Goal: Transaction & Acquisition: Purchase product/service

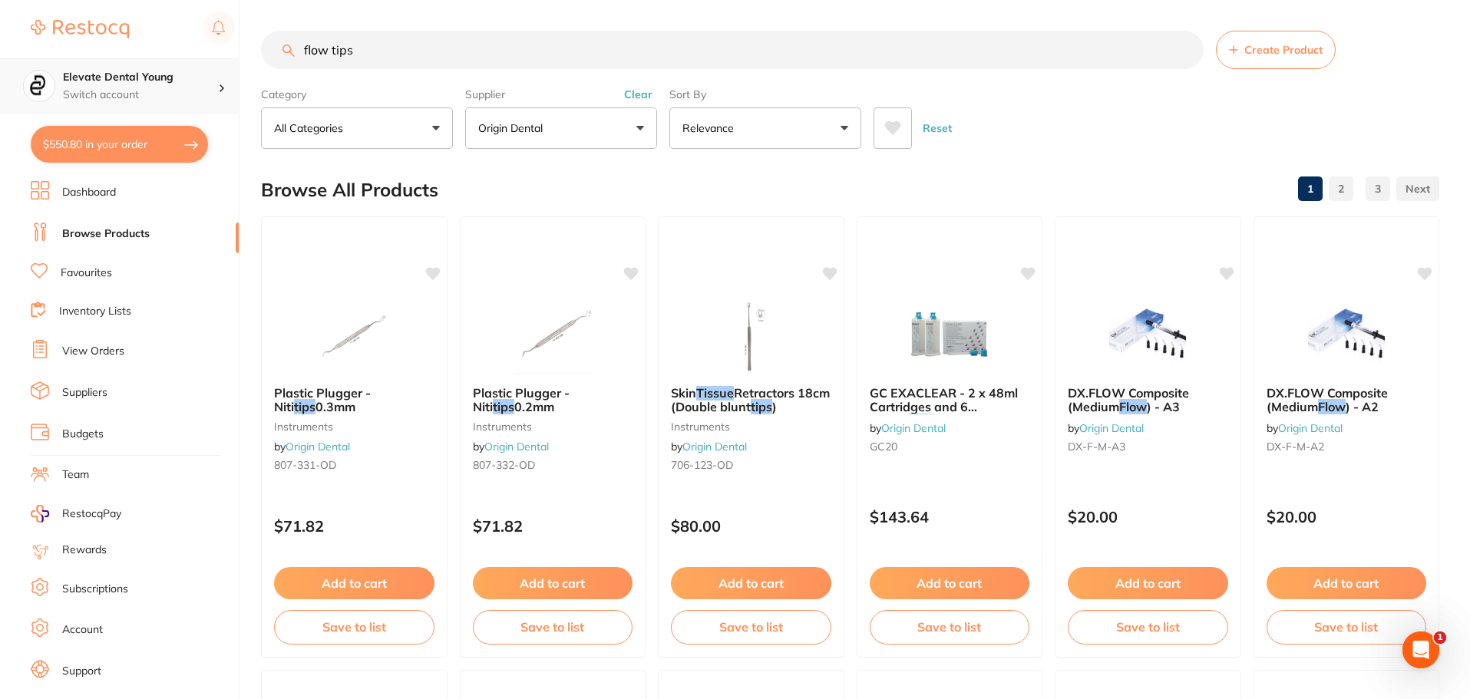
drag, startPoint x: 364, startPoint y: 54, endPoint x: 233, endPoint y: 58, distance: 131.3
click at [240, 58] on div "$550.80 Elevate Dental Young Switch account Elevate Dental Young Hilltops Denti…" at bounding box center [735, 349] width 1470 height 699
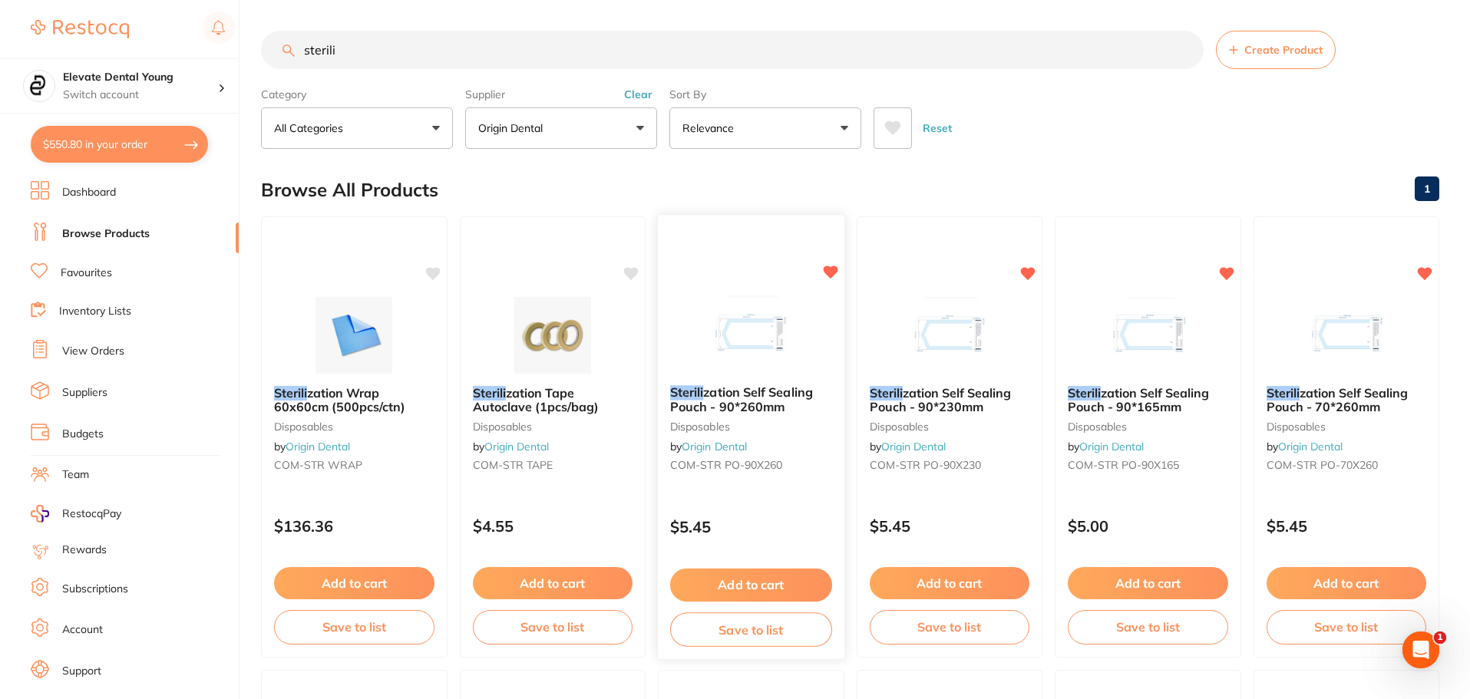
type input "sterili"
click at [752, 583] on button "Add to cart" at bounding box center [751, 585] width 162 height 33
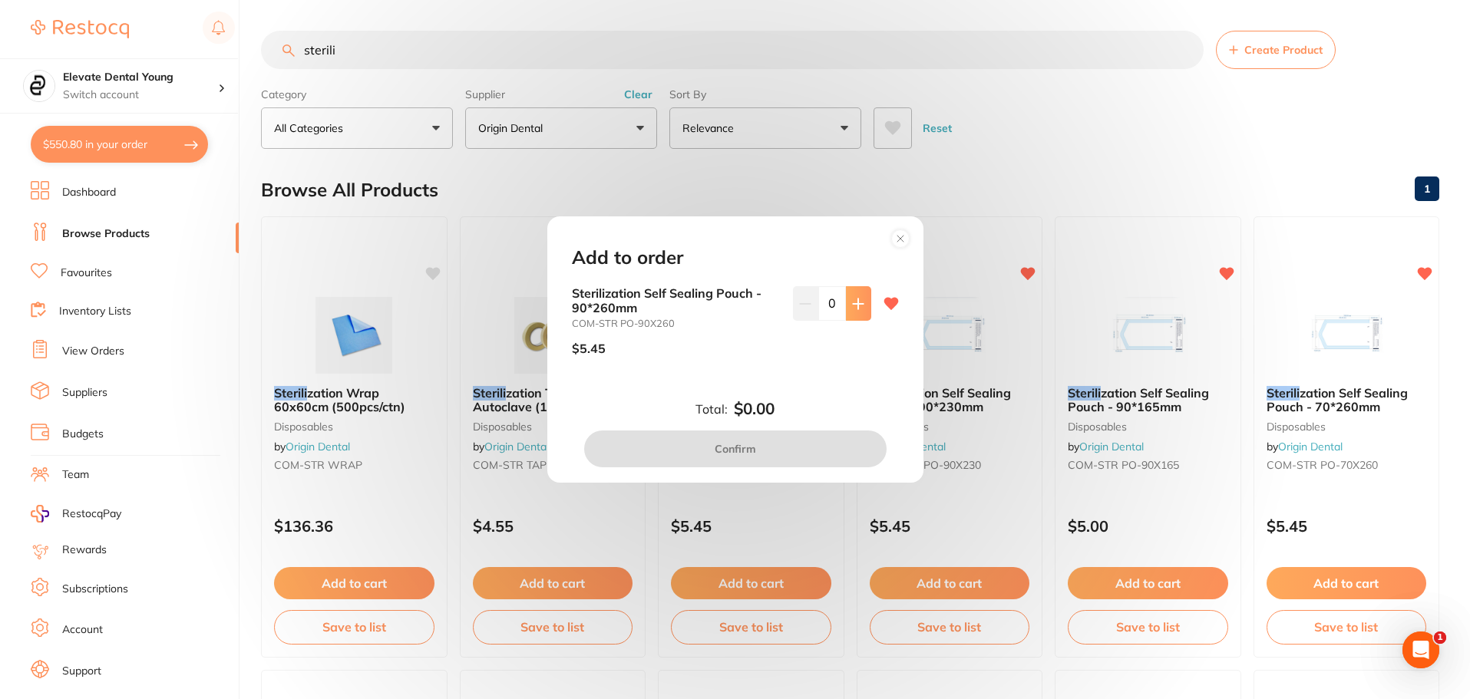
click at [853, 310] on button at bounding box center [858, 303] width 25 height 34
type input "4"
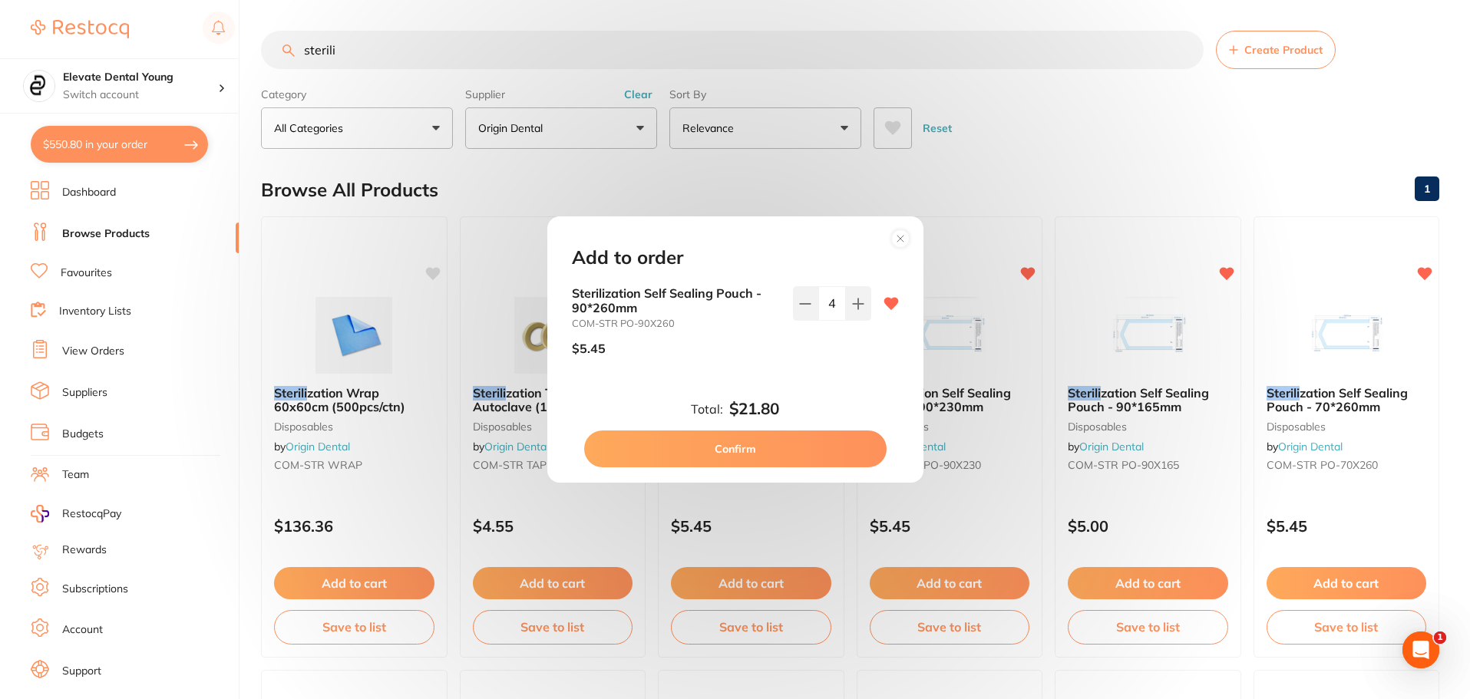
click at [799, 453] on button "Confirm" at bounding box center [735, 449] width 302 height 37
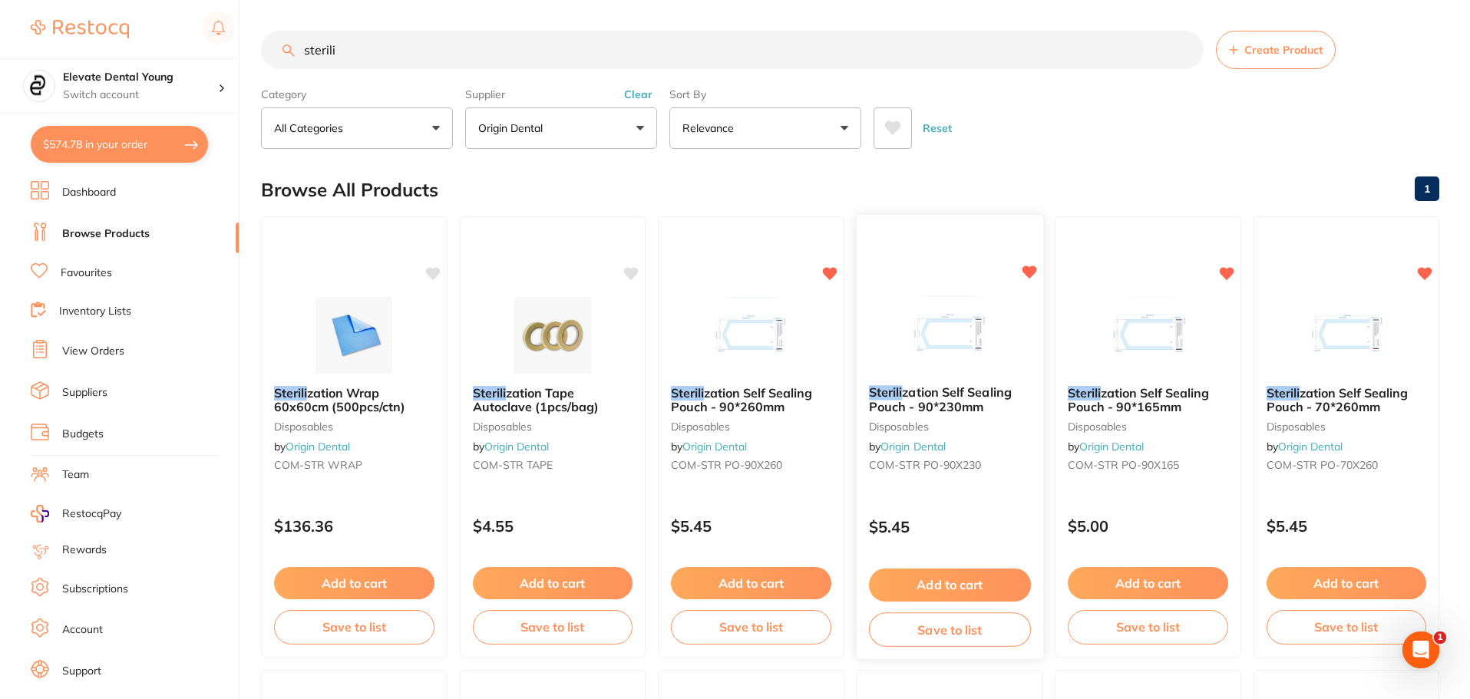
click at [952, 576] on button "Add to cart" at bounding box center [949, 585] width 162 height 33
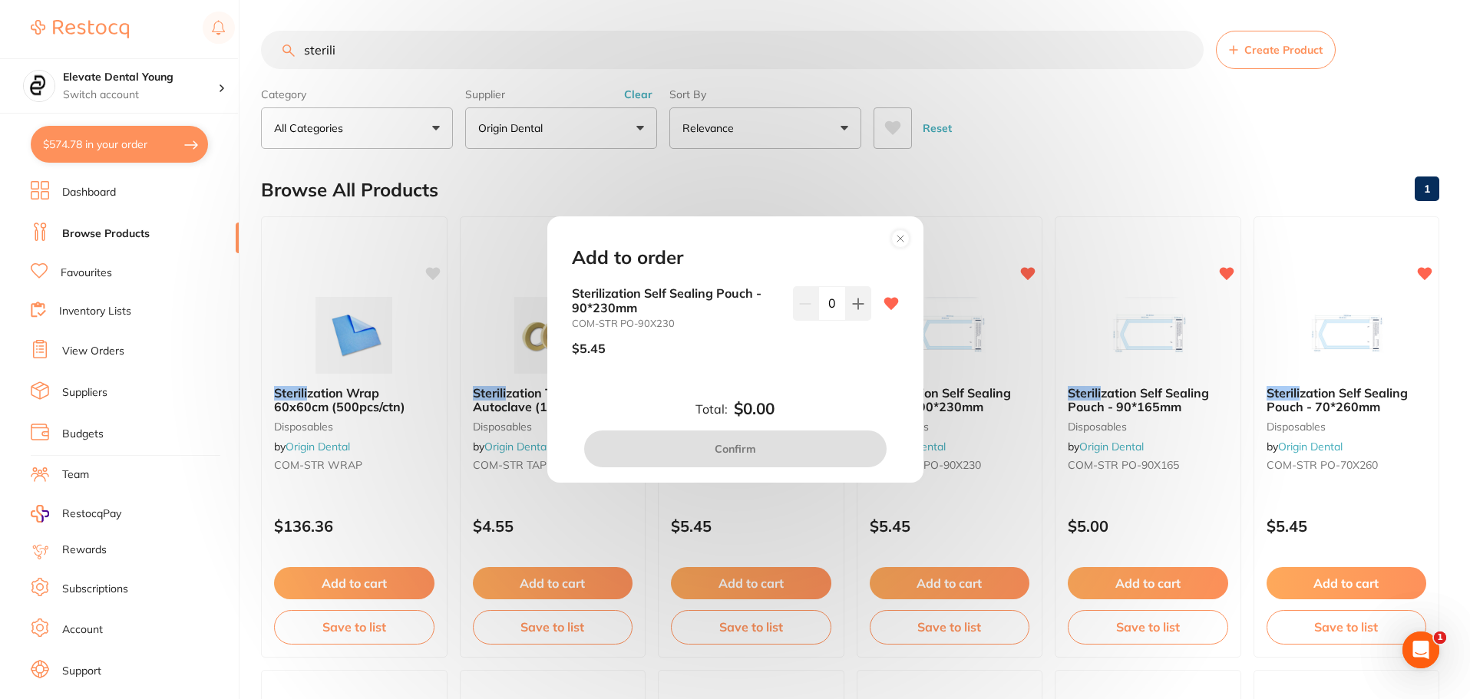
click at [830, 309] on input "0" at bounding box center [832, 303] width 28 height 34
type input "7"
click at [810, 386] on div "Sterilization Self Sealing Pouch - 90*230mm COM-STR PO-90X230 $5.45 7" at bounding box center [735, 339] width 364 height 106
click at [812, 452] on button "Confirm" at bounding box center [735, 449] width 302 height 37
